Goal: Transaction & Acquisition: Download file/media

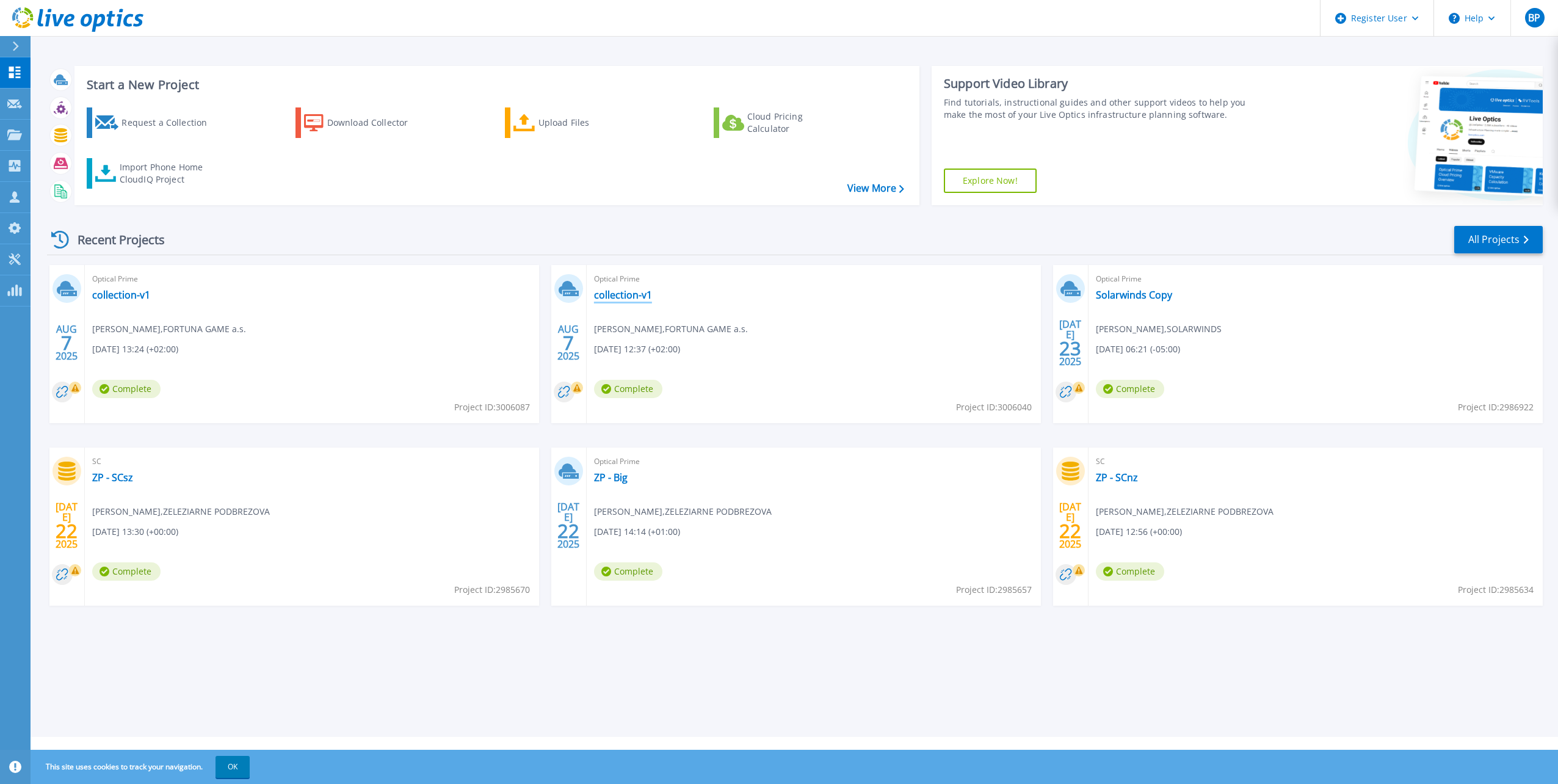
click at [626, 291] on link "collection-v1" at bounding box center [623, 295] width 58 height 12
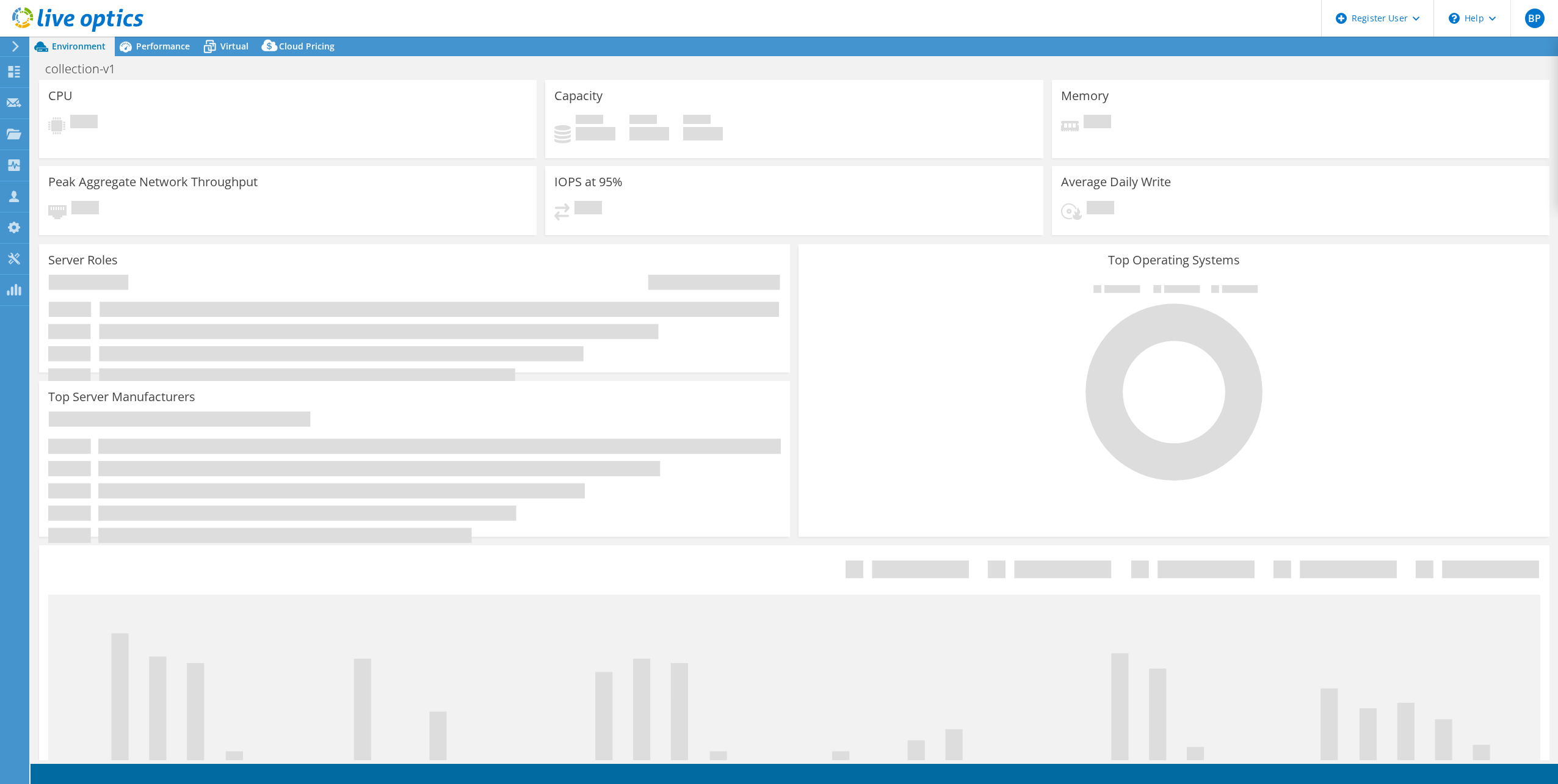
select select "USD"
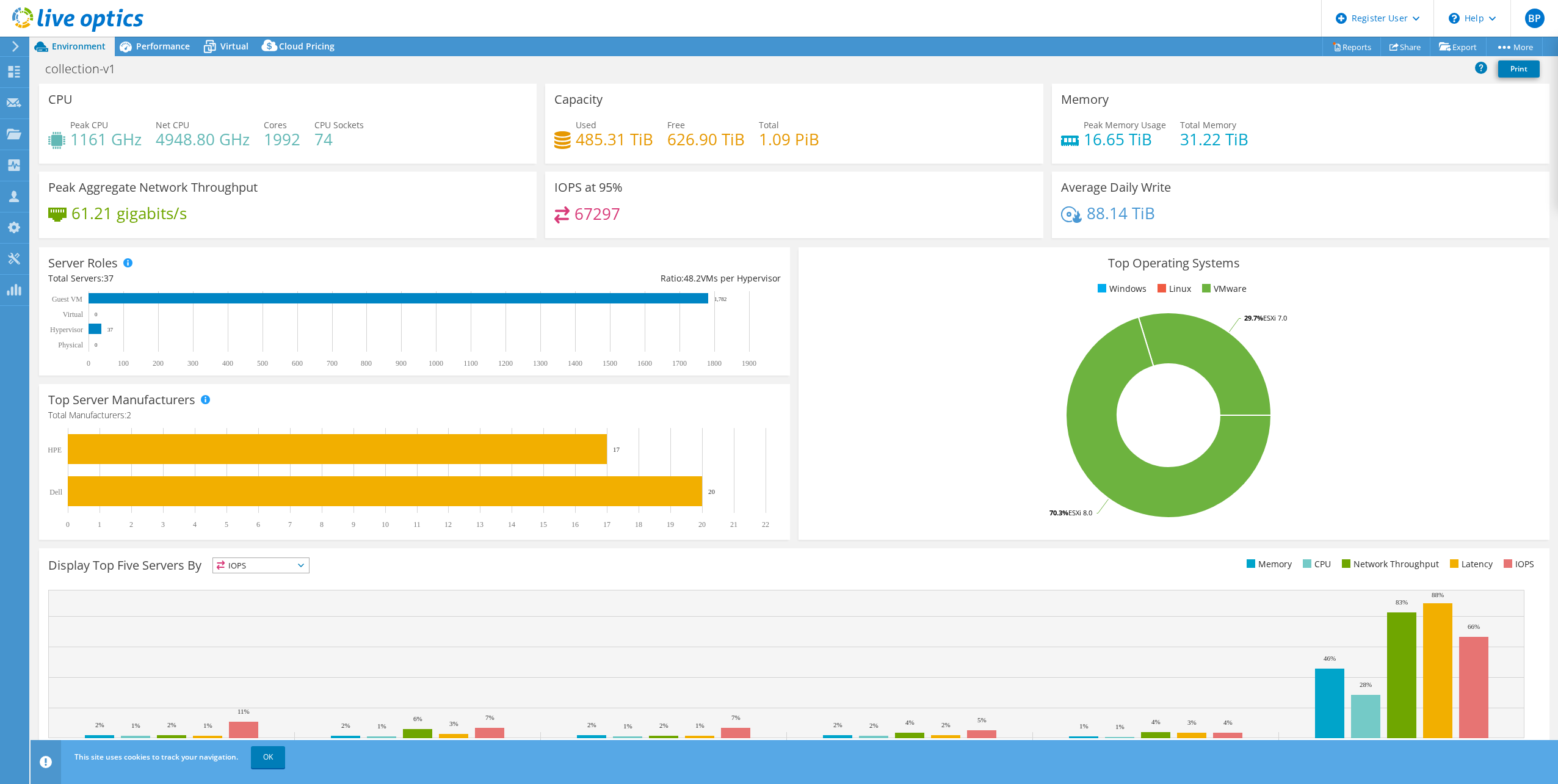
click at [131, 39] on div at bounding box center [72, 21] width 143 height 41
click at [133, 48] on icon at bounding box center [125, 47] width 21 height 21
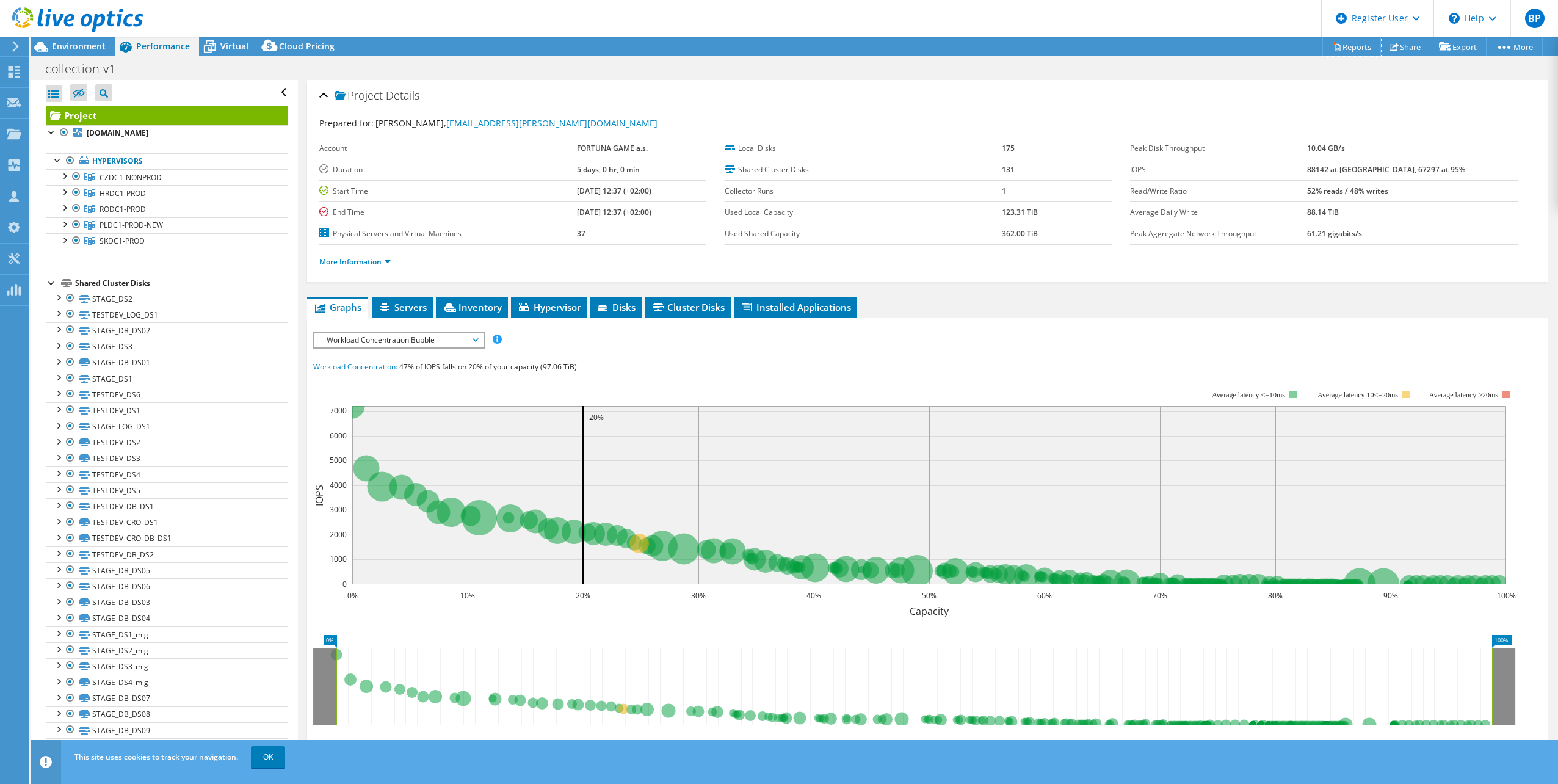
click at [1354, 43] on link "Reports" at bounding box center [1351, 46] width 58 height 19
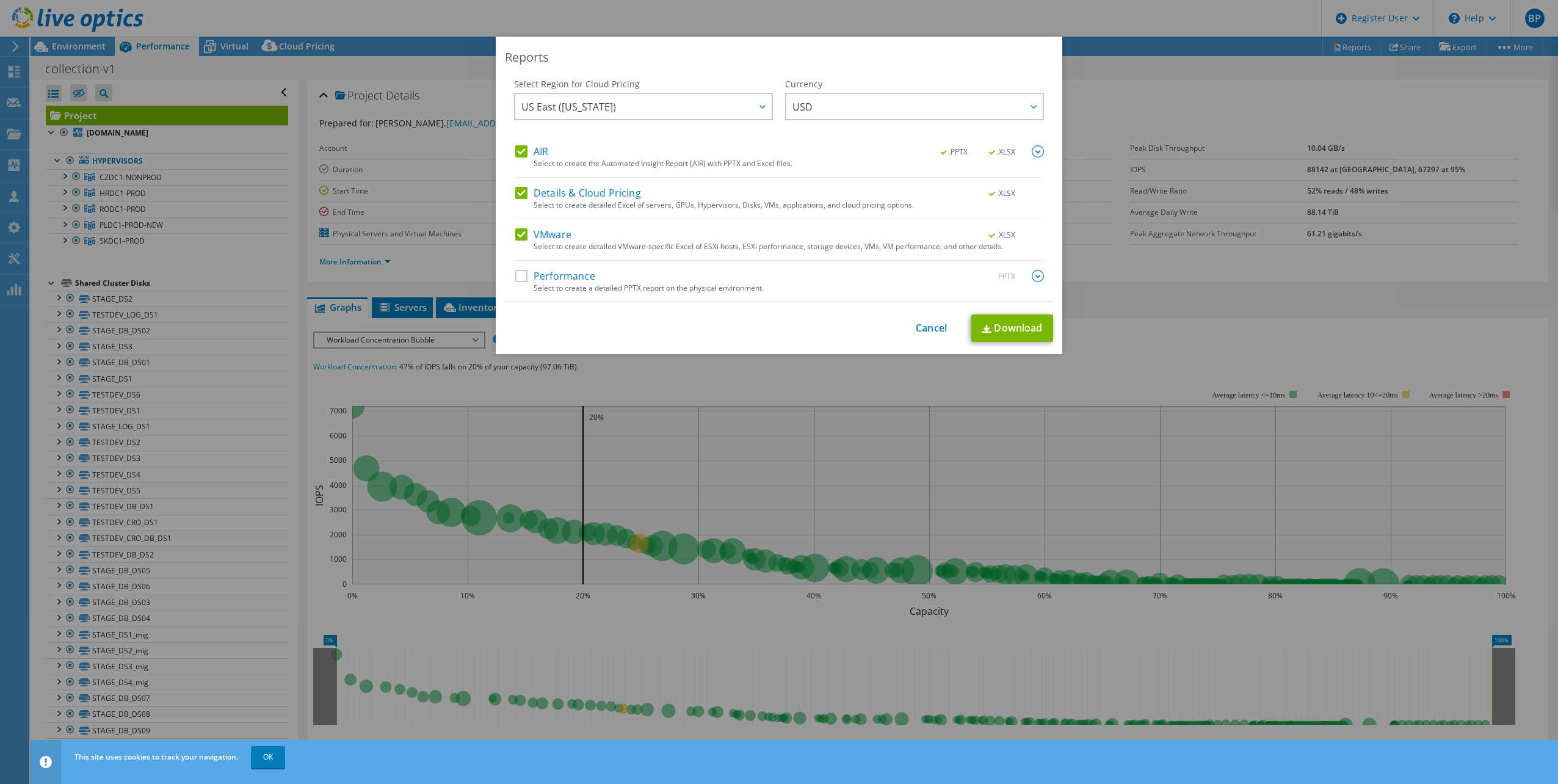
click at [515, 148] on label "AIR" at bounding box center [532, 151] width 33 height 12
click at [0, 0] on input "AIR" at bounding box center [0, 0] width 0 height 0
click at [522, 146] on label "AIR" at bounding box center [532, 151] width 33 height 12
click at [0, 0] on input "AIR" at bounding box center [0, 0] width 0 height 0
click at [515, 151] on label "AIR" at bounding box center [532, 151] width 33 height 12
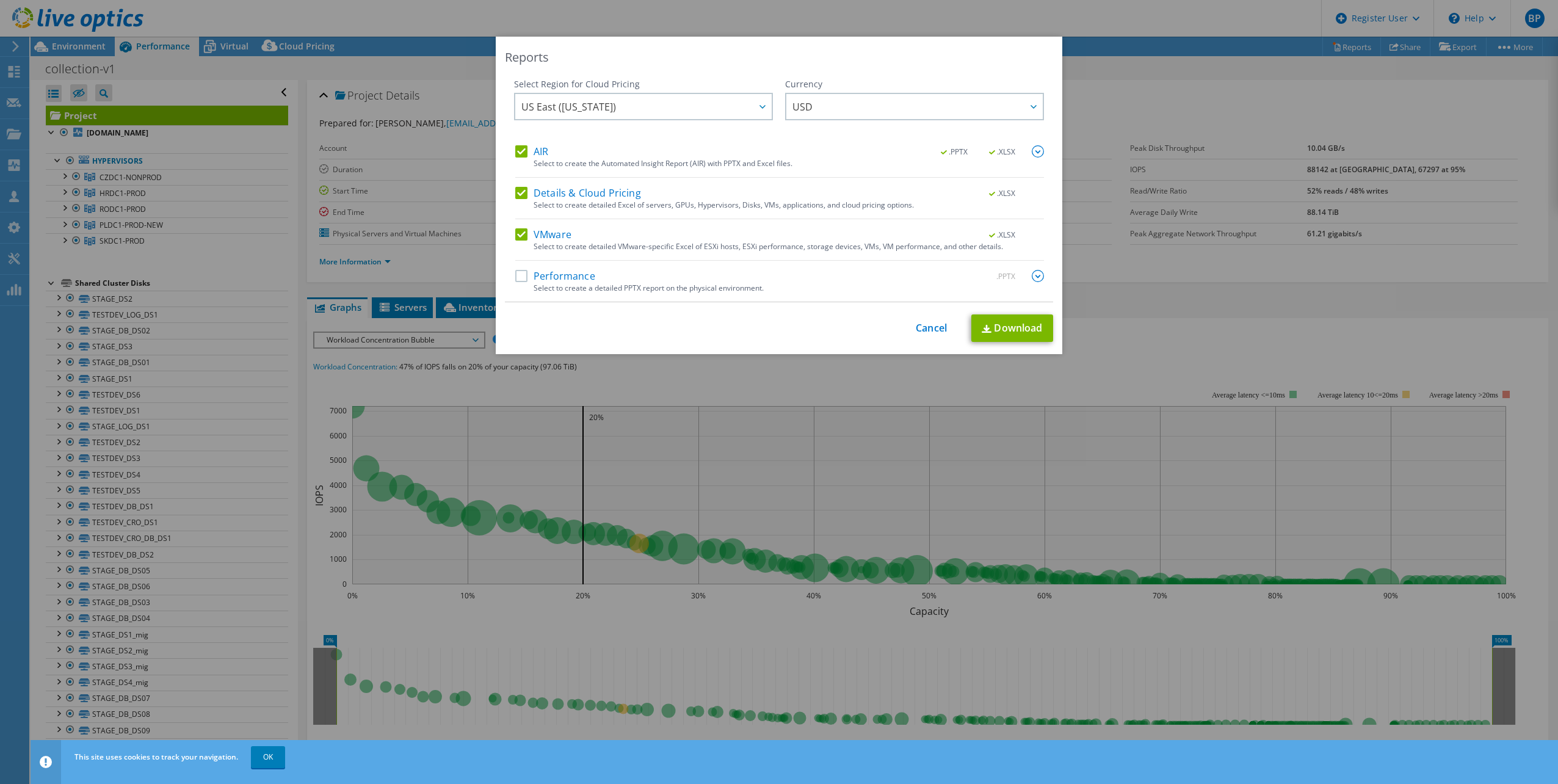
click at [0, 0] on input "AIR" at bounding box center [0, 0] width 0 height 0
click at [523, 190] on label "Details & Cloud Pricing" at bounding box center [578, 193] width 126 height 12
click at [0, 0] on input "Details & Cloud Pricing" at bounding box center [0, 0] width 0 height 0
click at [999, 327] on link "Download" at bounding box center [1012, 327] width 81 height 27
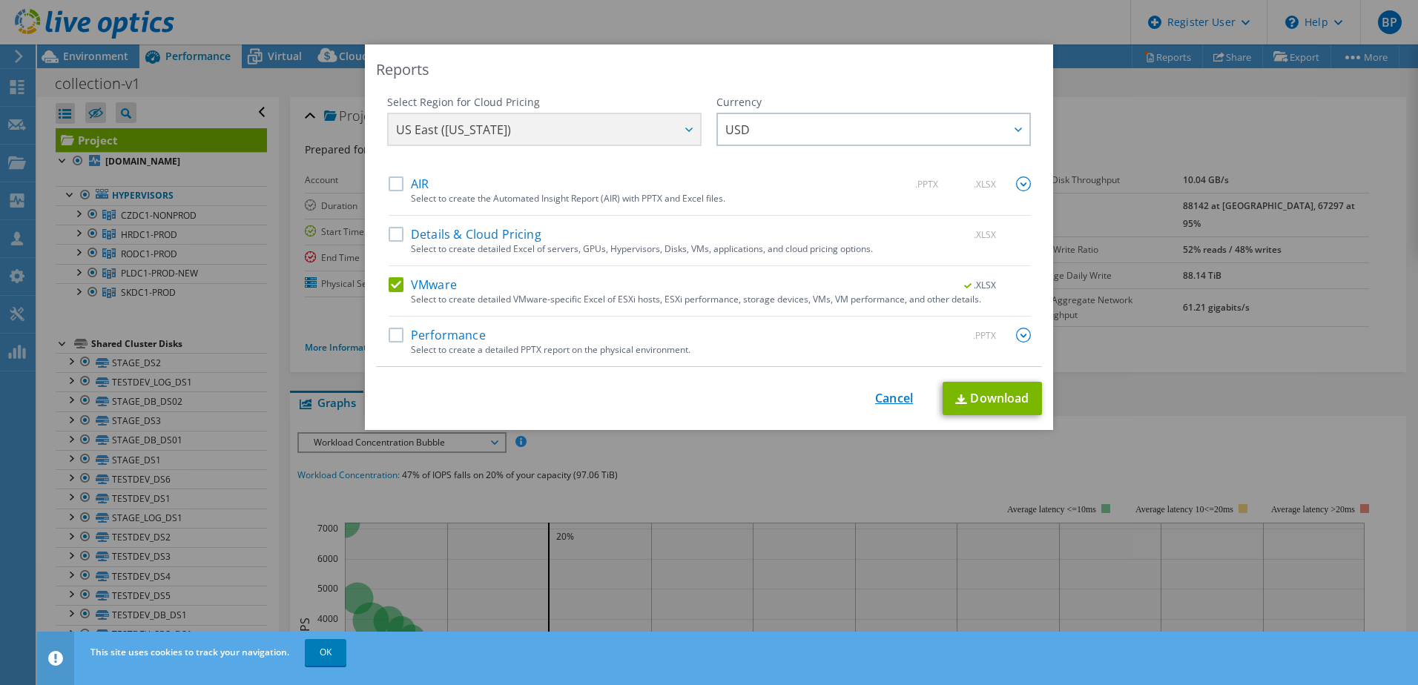
click at [881, 398] on link "Cancel" at bounding box center [894, 399] width 38 height 14
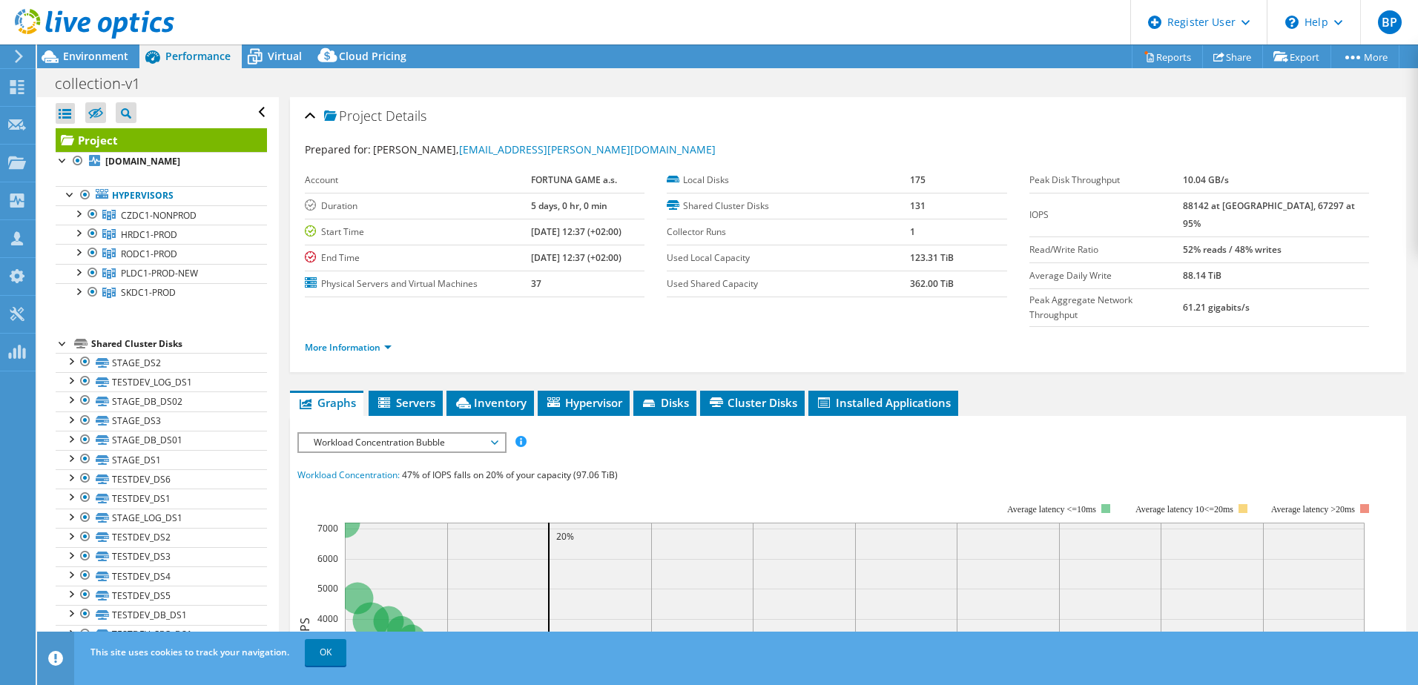
click at [24, 18] on icon at bounding box center [94, 24] width 159 height 30
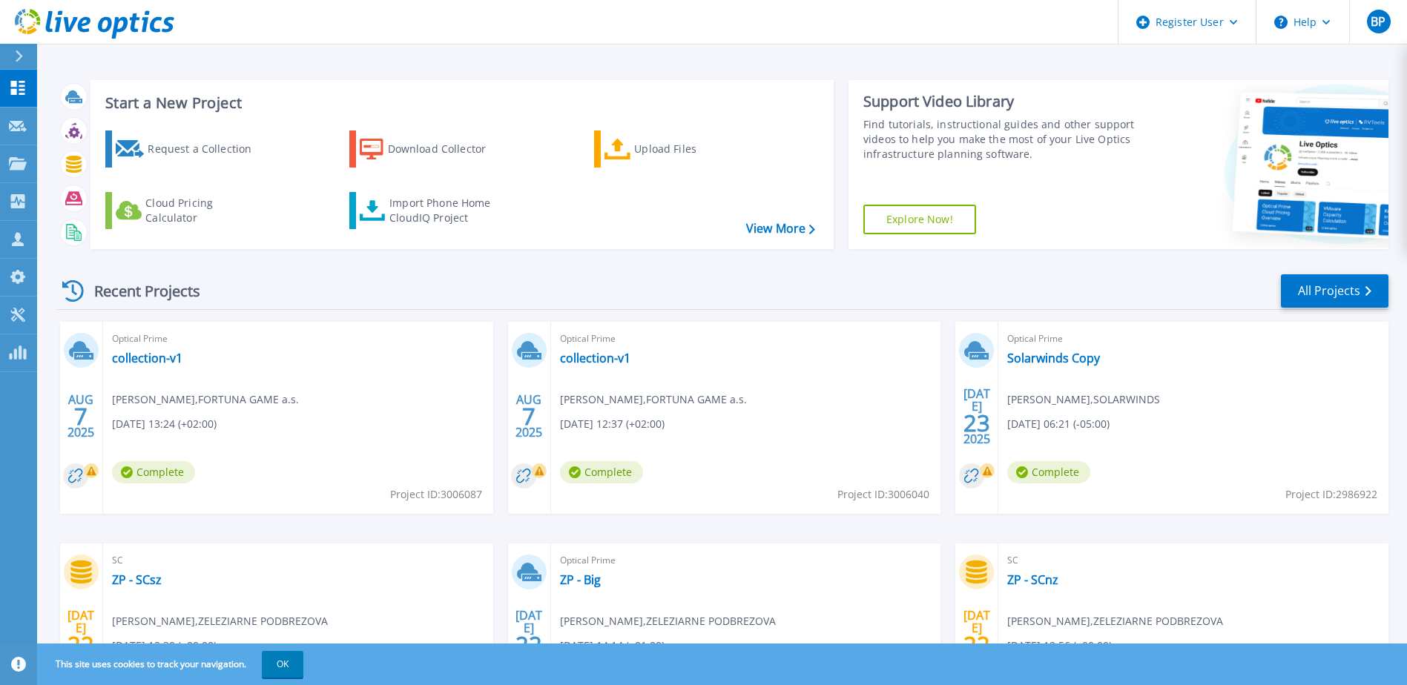
click at [1318, 162] on icon at bounding box center [1344, 167] width 224 height 150
click at [284, 665] on button "OK" at bounding box center [283, 664] width 42 height 27
